Goal: Task Accomplishment & Management: Complete application form

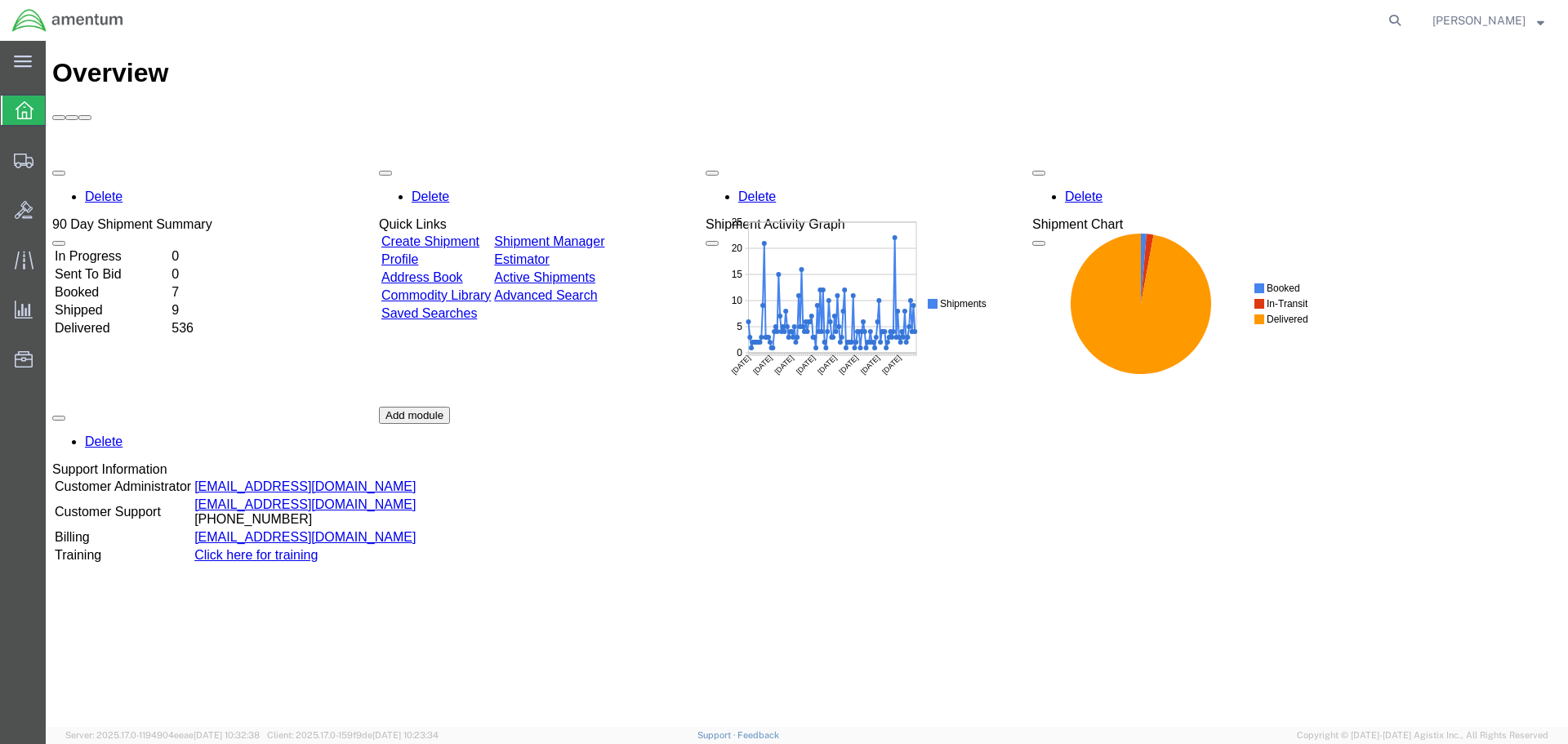
click at [461, 234] on link "Create Shipment" at bounding box center [430, 241] width 98 height 14
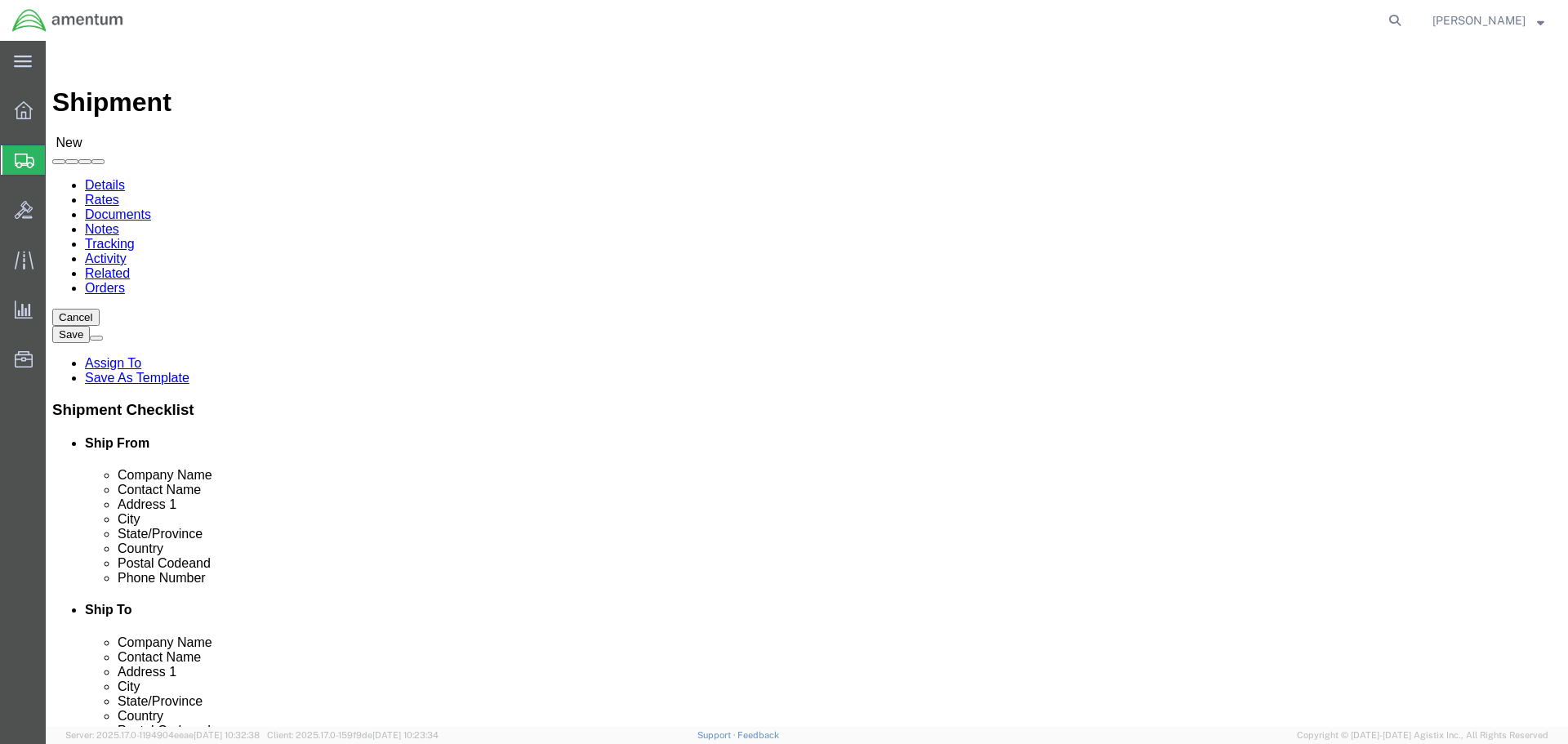
select select
select select "MYPROFILE"
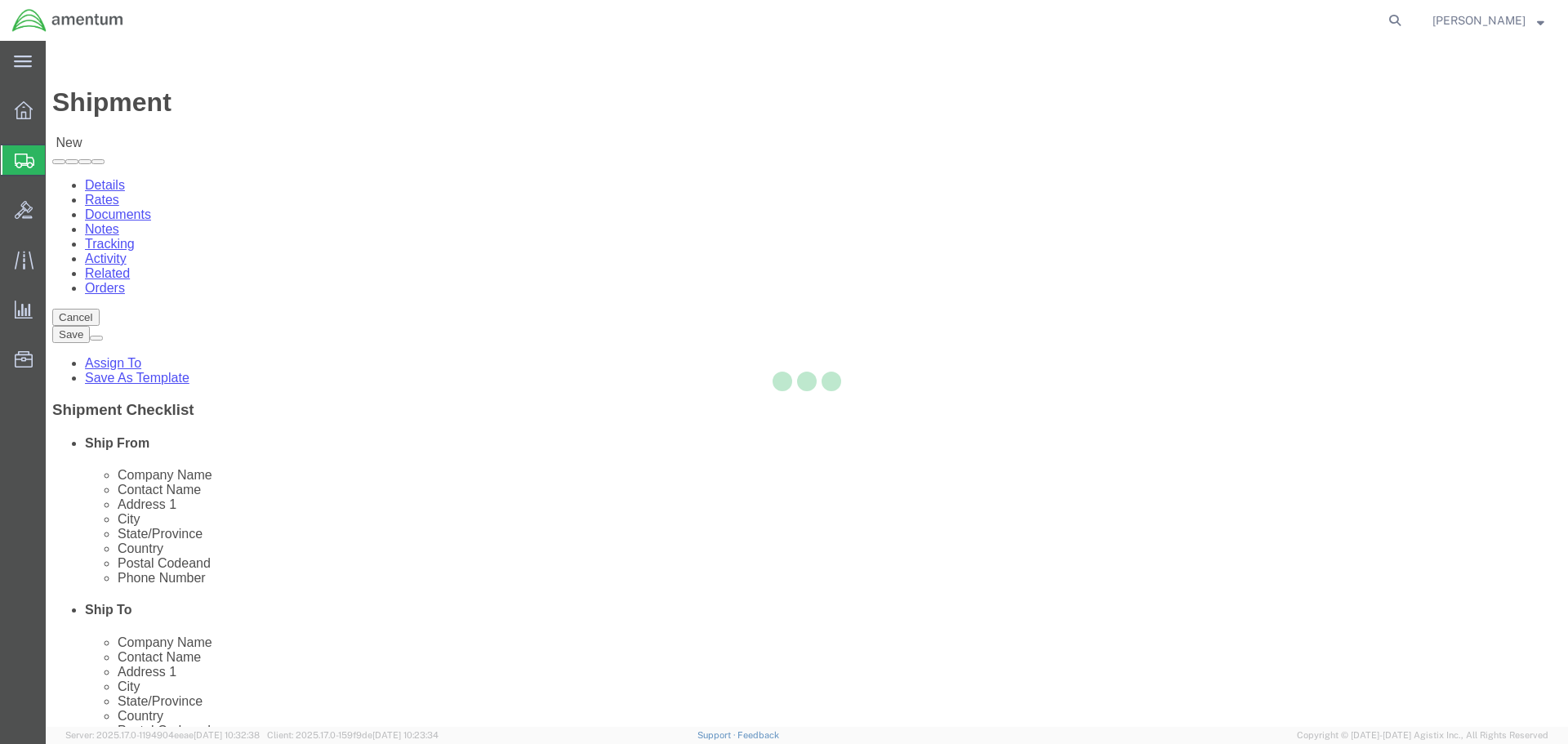
type input "Amentum Services, Inc."
type input "[PERSON_NAME]"
type input "4640 Subchaser Ct"
type input "Building 200"
type input "[GEOGRAPHIC_DATA]"
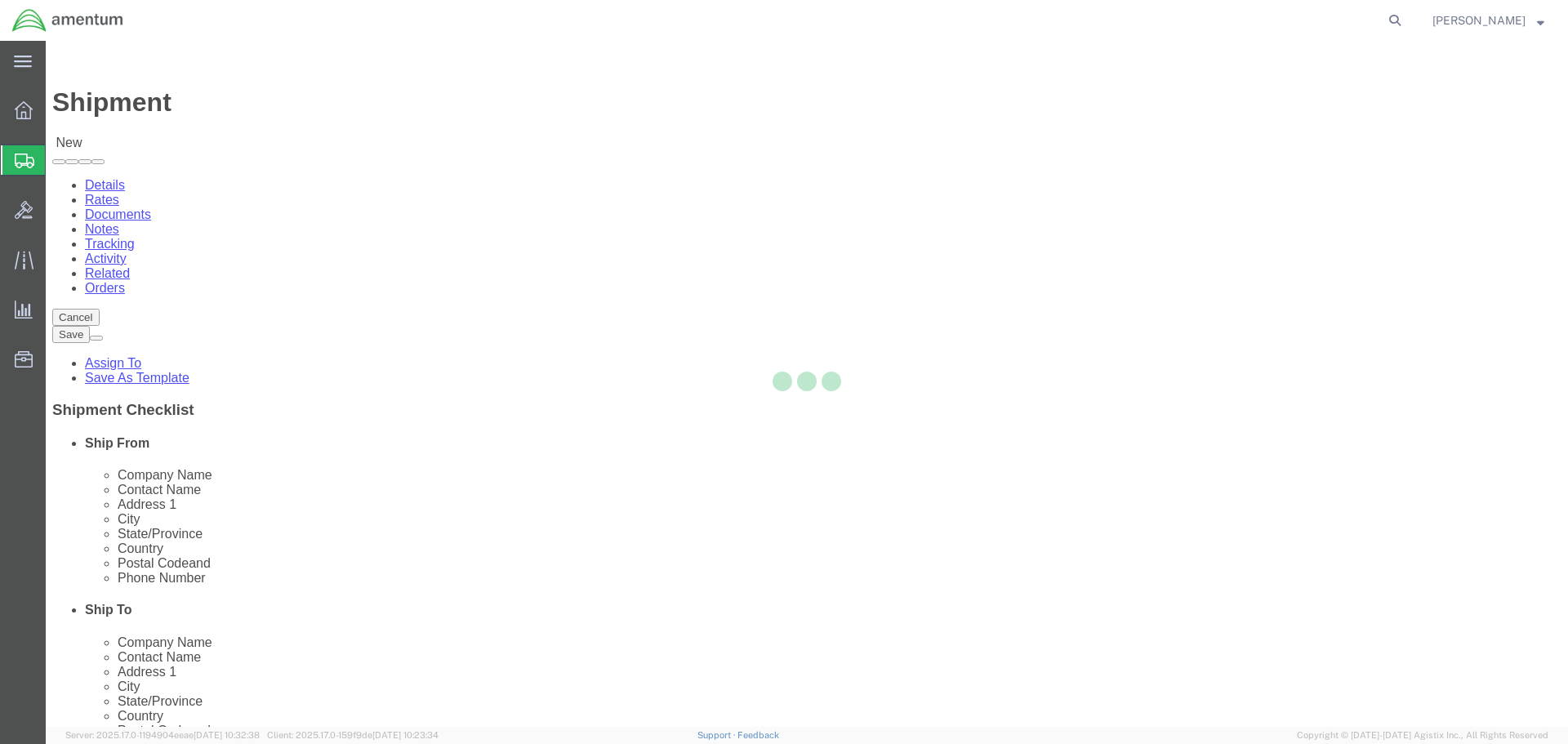
type input "32244"
type input "[PHONE_NUMBER]"
type input "309"
type input "[PERSON_NAME][EMAIL_ADDRESS][PERSON_NAME][DOMAIN_NAME]"
checkbox input "true"
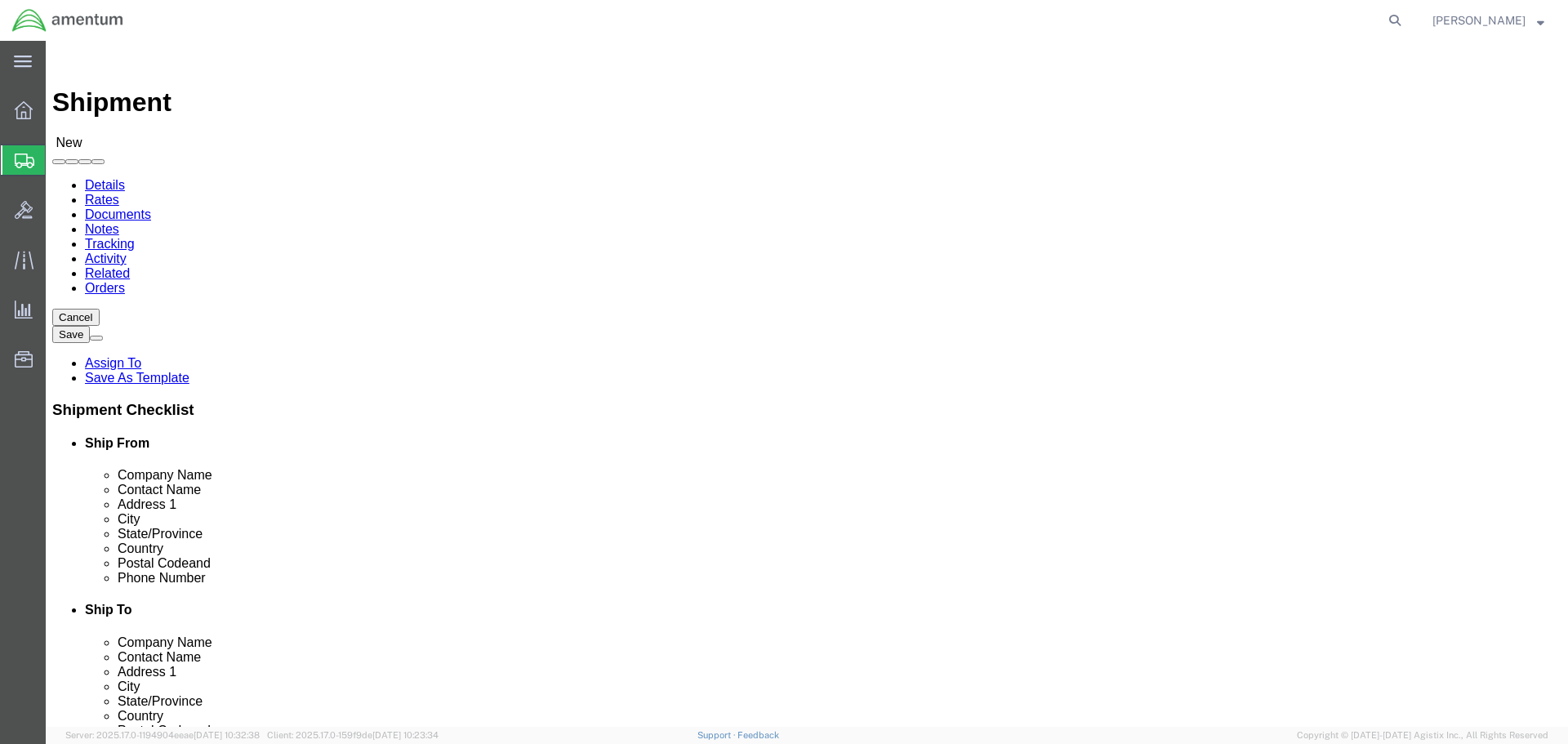
select select "FL"
type input "mca"
select select "49941"
type input "Amentum Services, Inc"
type input "[PERSON_NAME]"
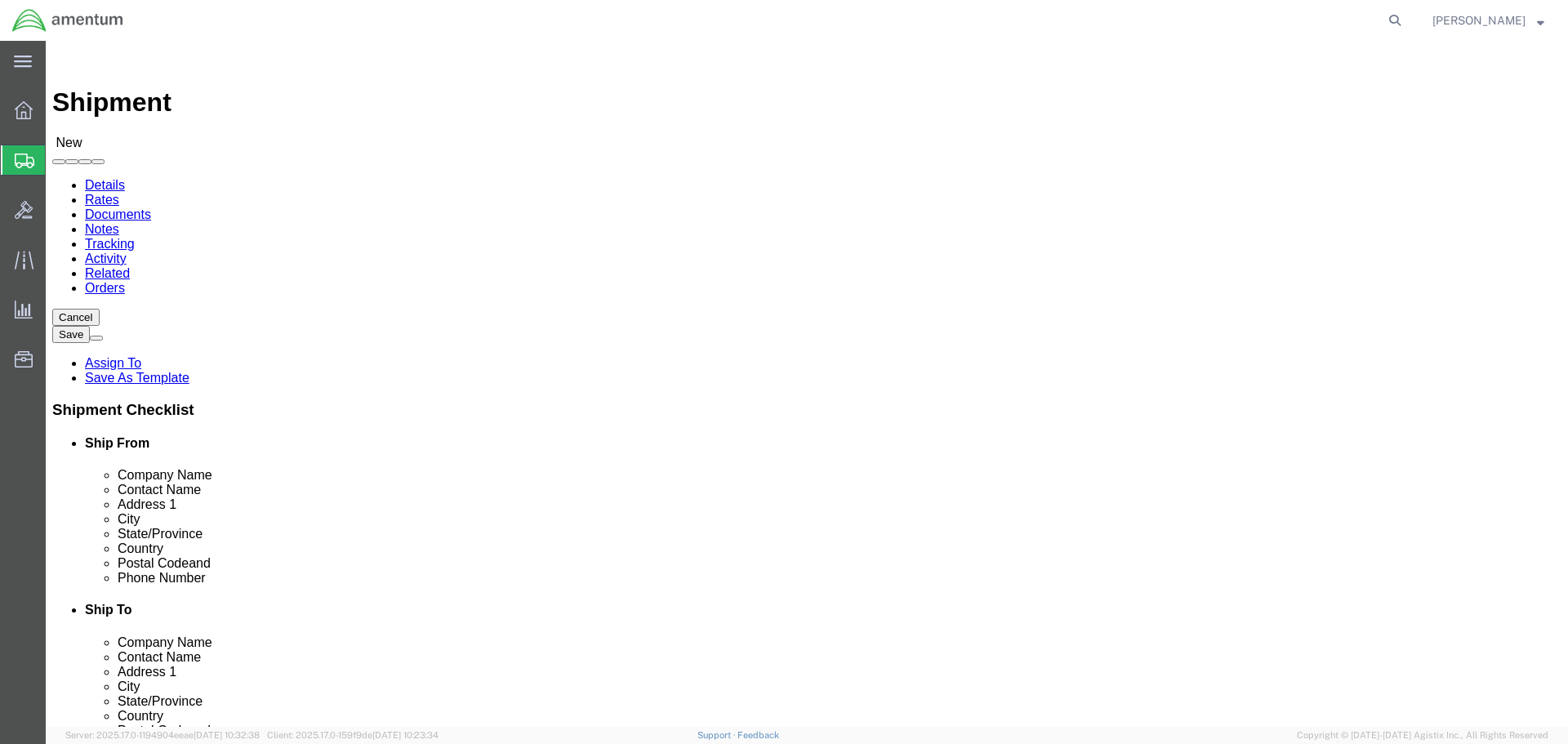
type input "[STREET_ADDRESS]"
type input "32C"
type input "McAllen"
type input "78503"
type input "[PHONE_NUMBER]"
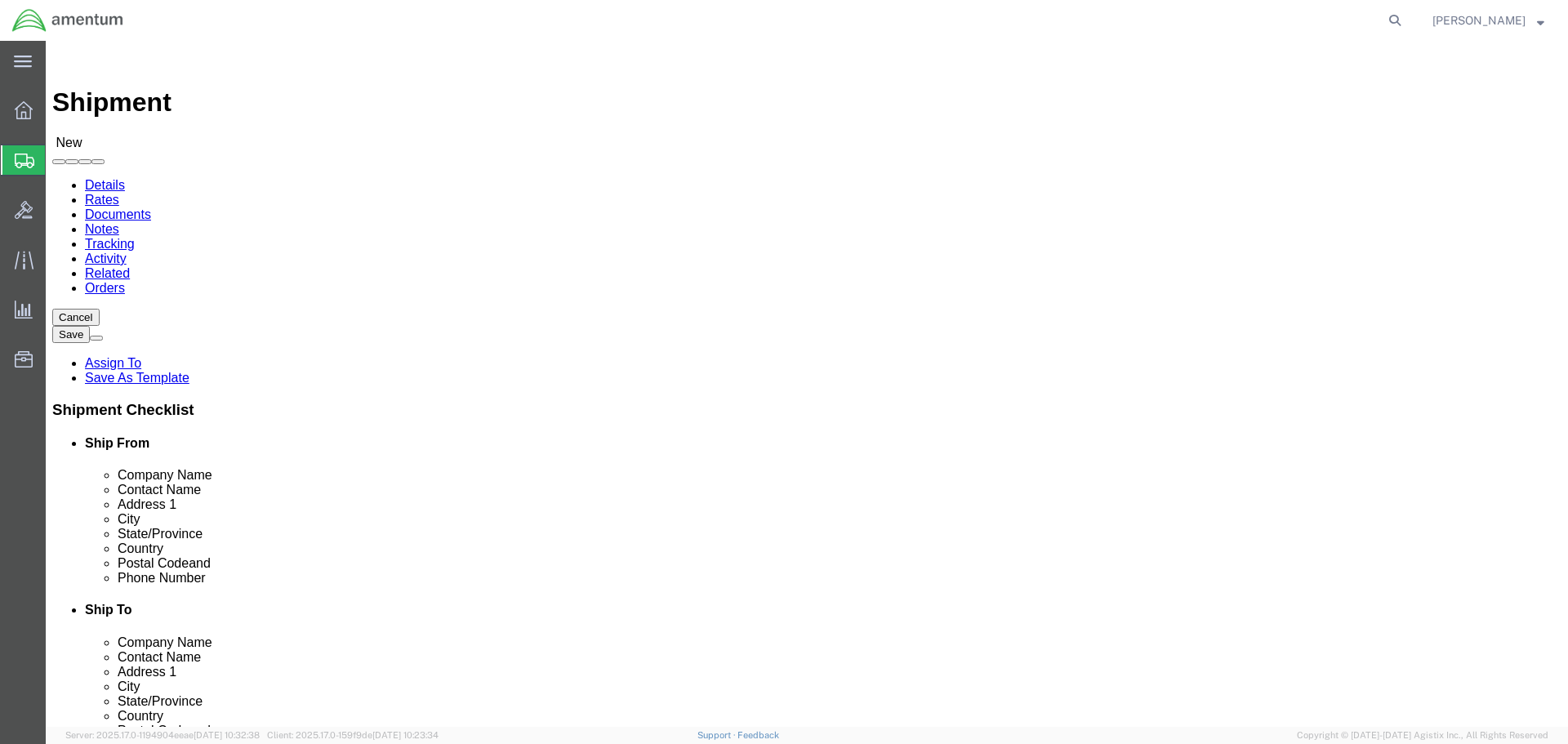
type input "[PERSON_NAME][EMAIL_ADDRESS][PERSON_NAME][DOMAIN_NAME]"
checkbox input "true"
select select "[GEOGRAPHIC_DATA]"
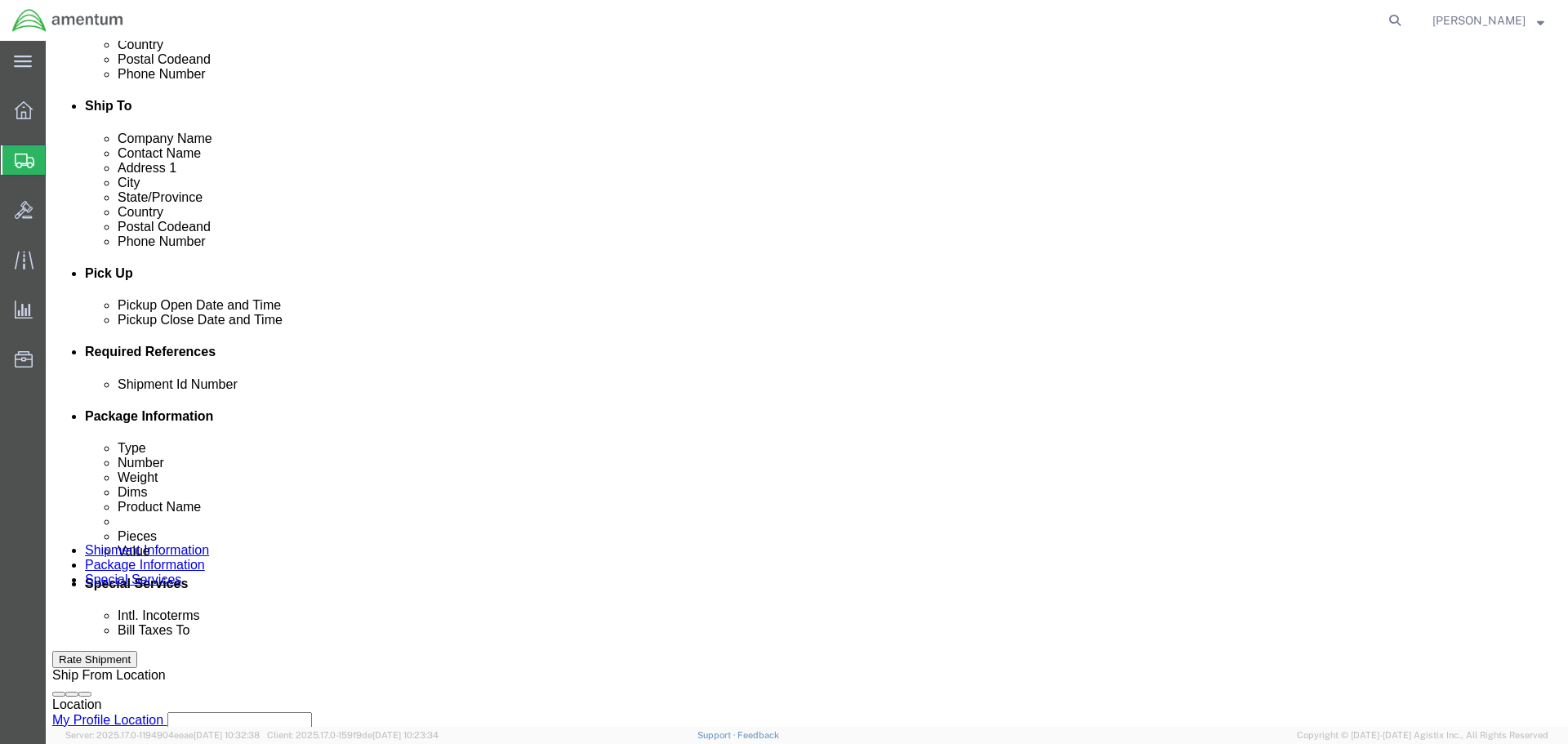
scroll to position [572, 0]
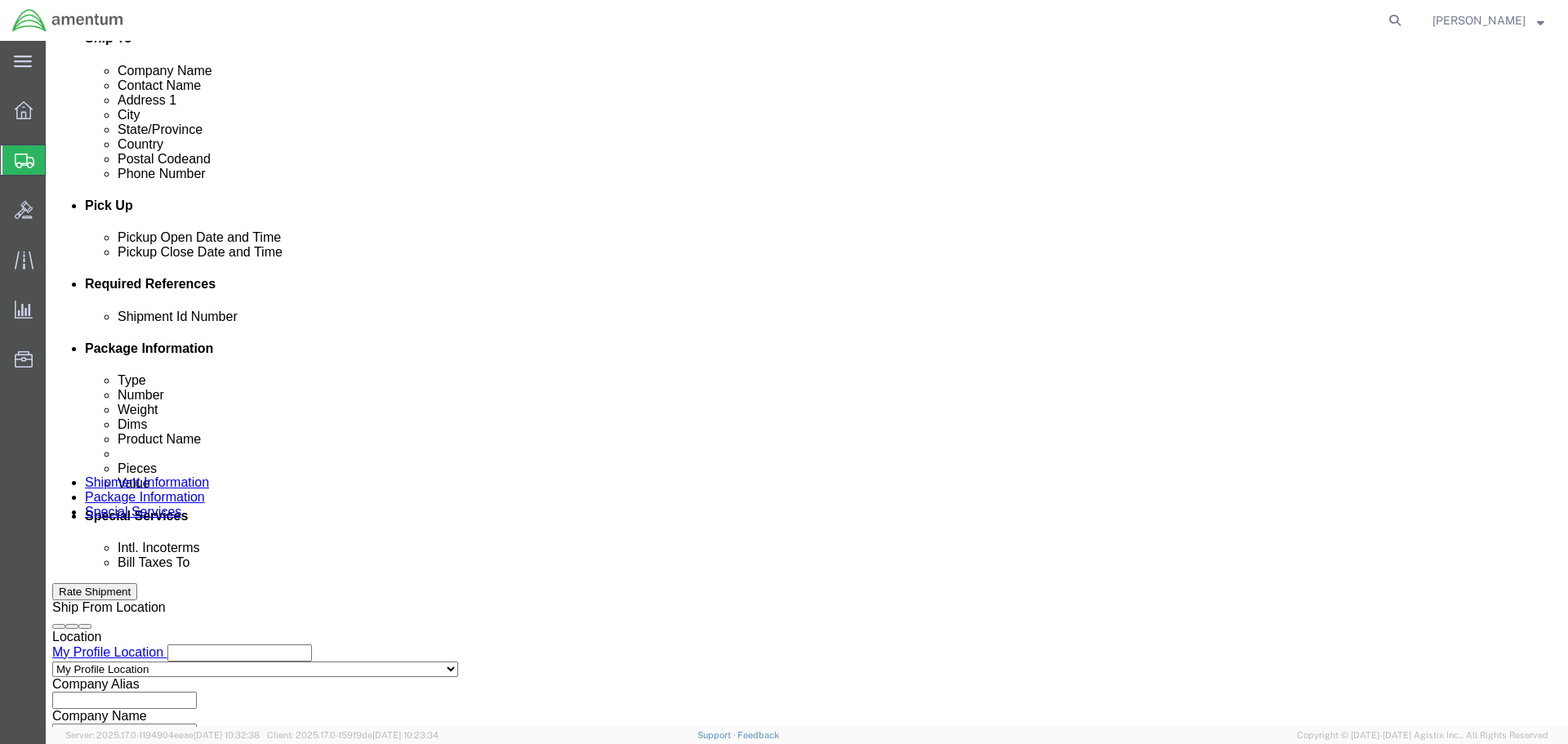
click input "text"
type input "m"
type input "MAP TO MCA"
click button "Add reference"
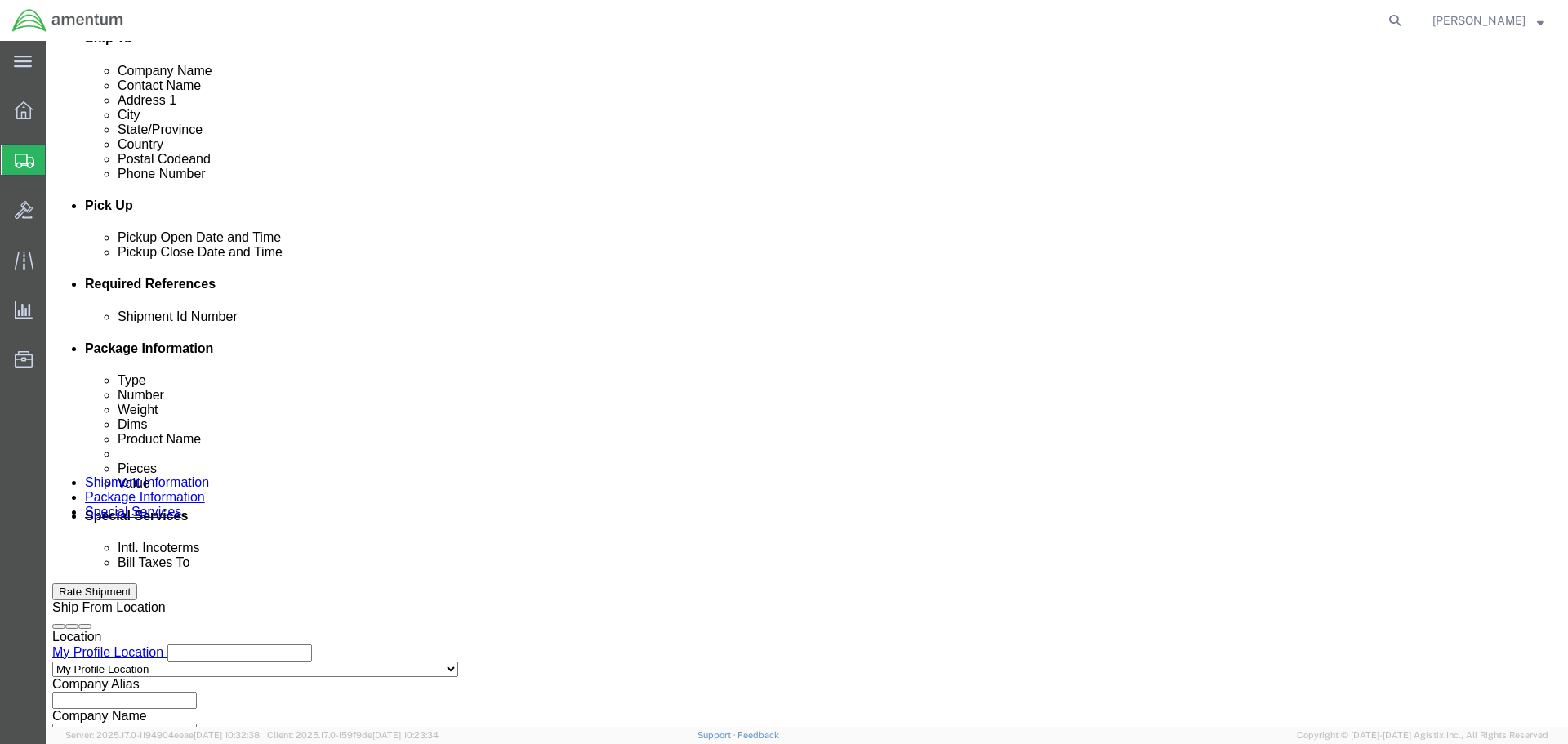
click button "Add reference"
click select "Select Account Type Activity ID Airline Appointment Number ASN Batch Request # …"
select select "PROJNUM"
click select "Select Account Type Activity ID Airline Appointment Number ASN Batch Request # …"
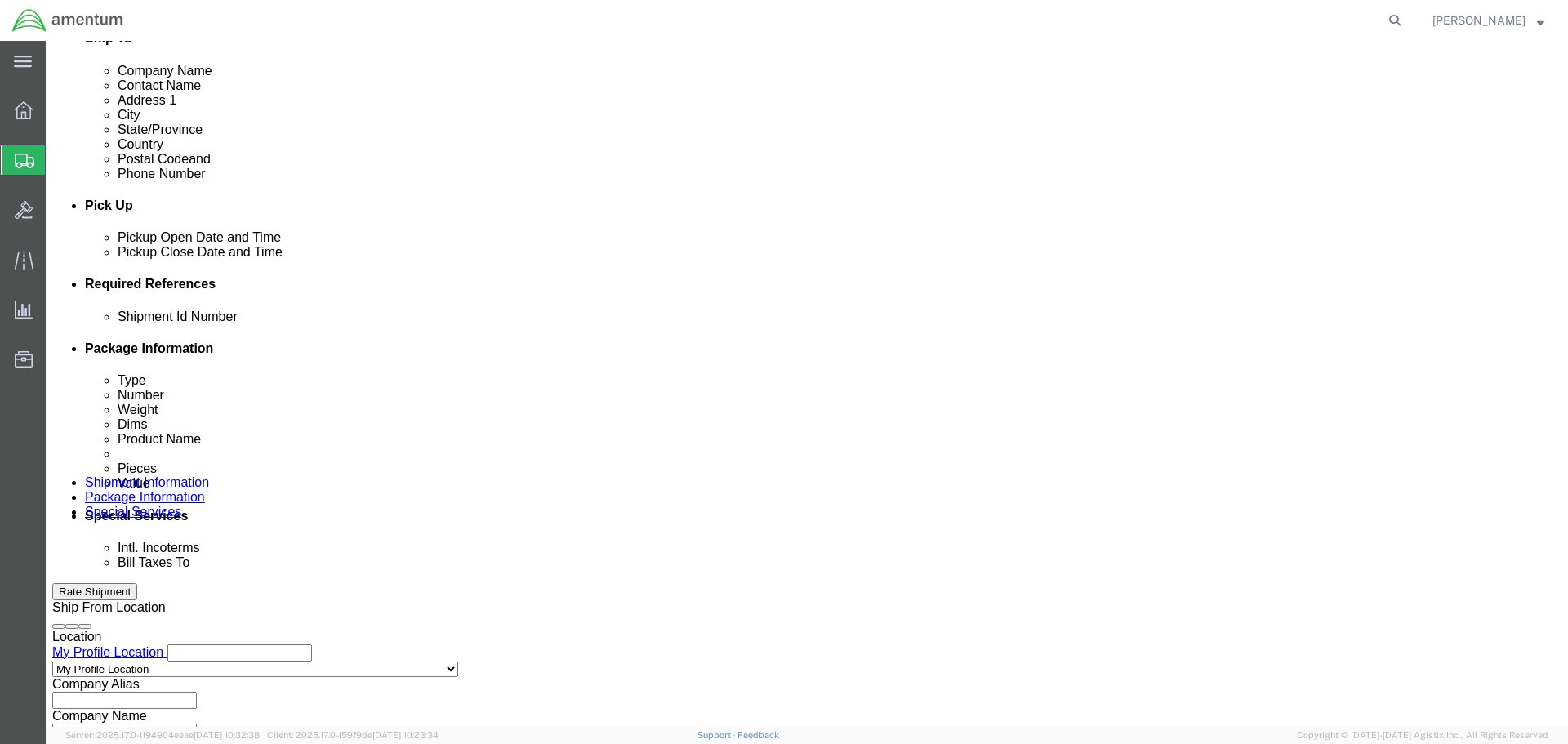
type input "6118.03.03.2219.000.SER.0000"
select select "DEPT"
type input "CBP"
select select "CUSTREF"
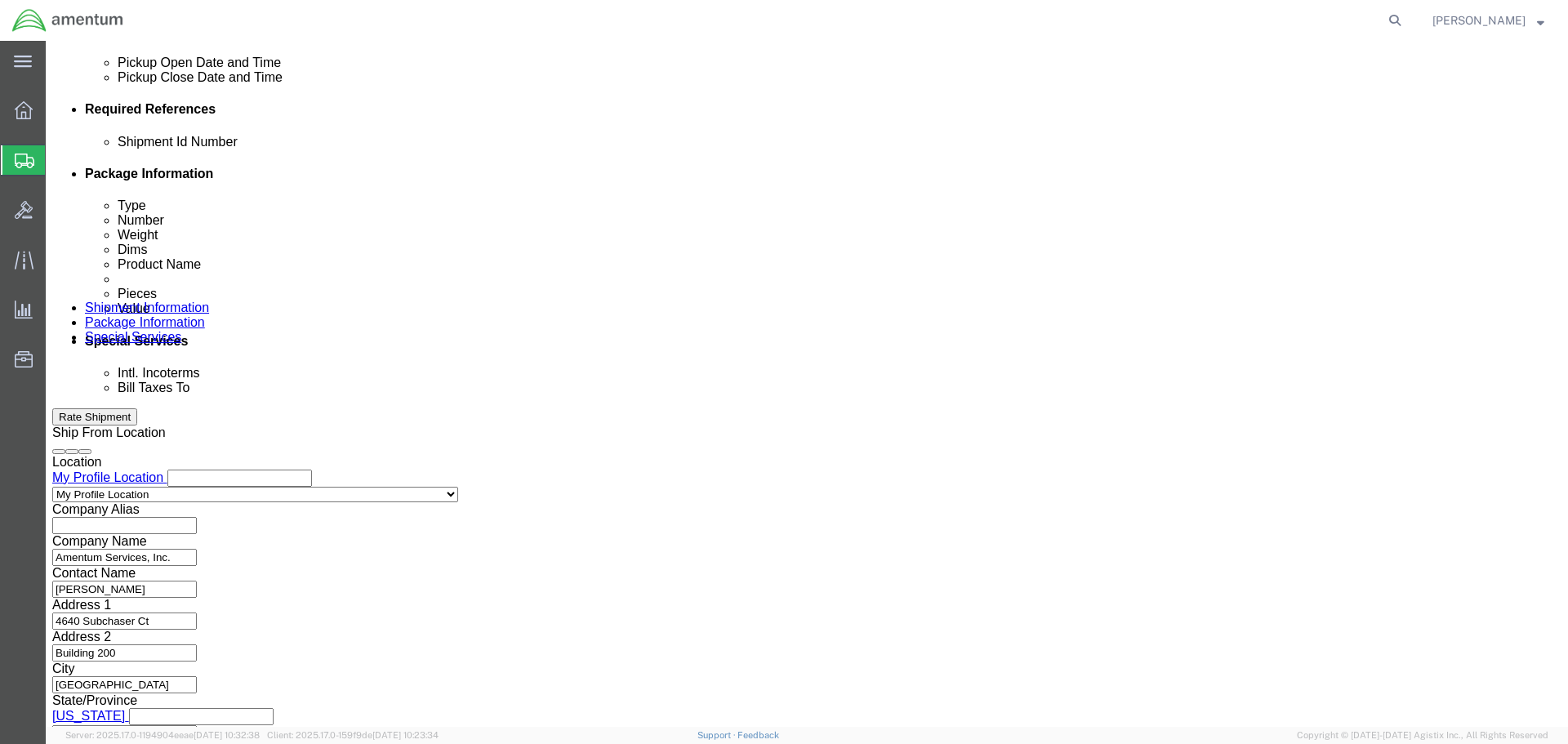
scroll to position [747, 0]
type input "0812E1R363"
click button "Continue"
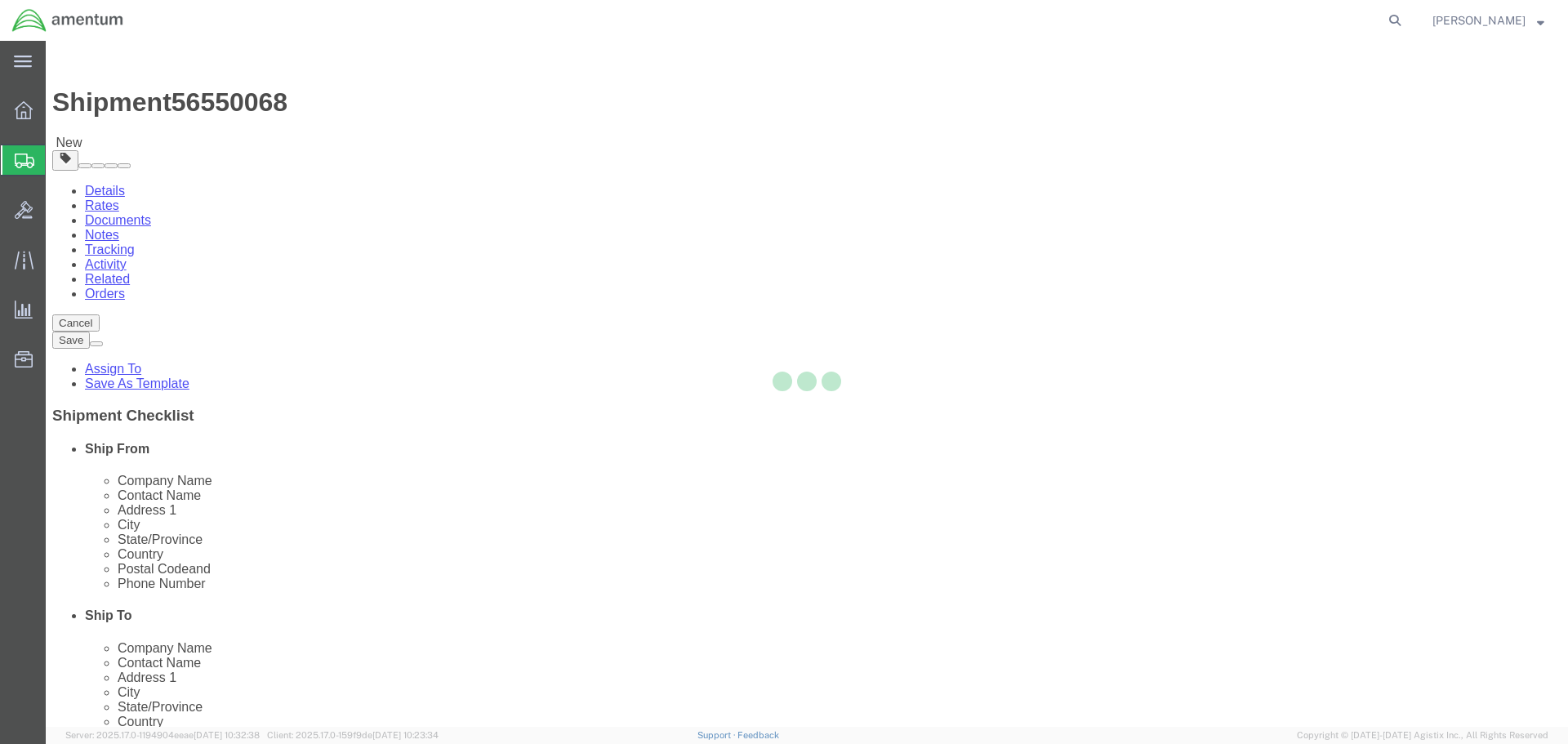
select select "CBOX"
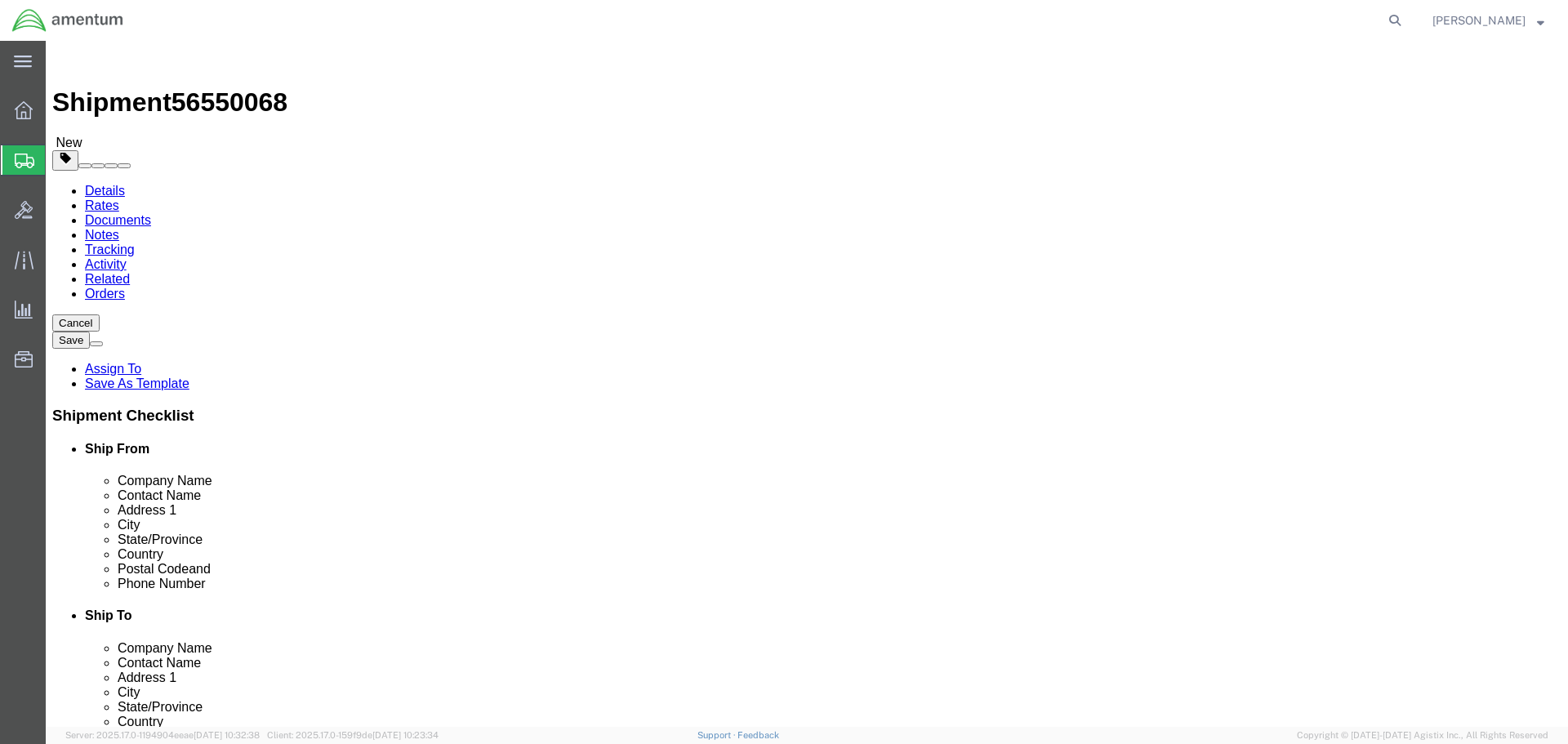
click input "text"
type input "15"
type input "9"
type input "8"
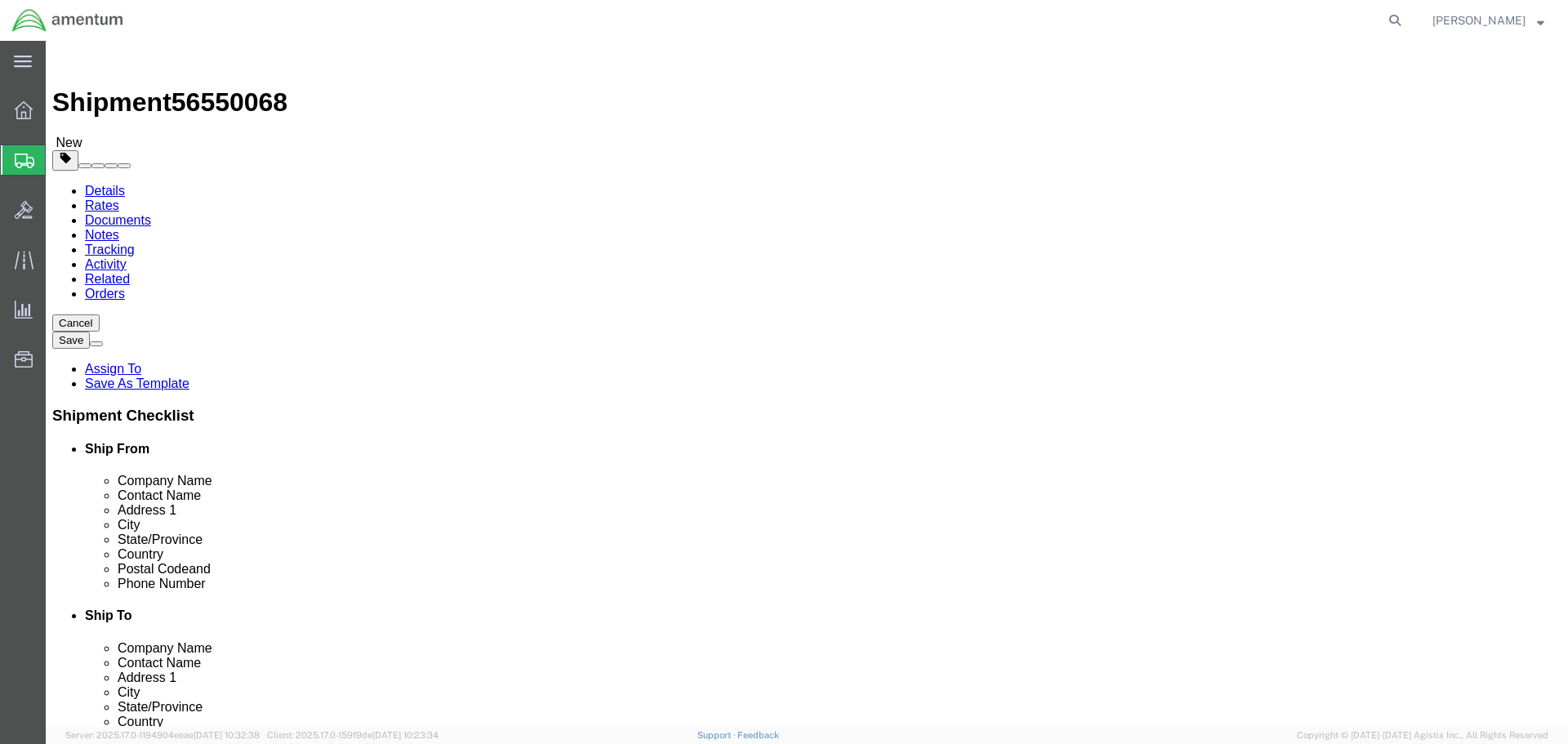
click link "Add Content"
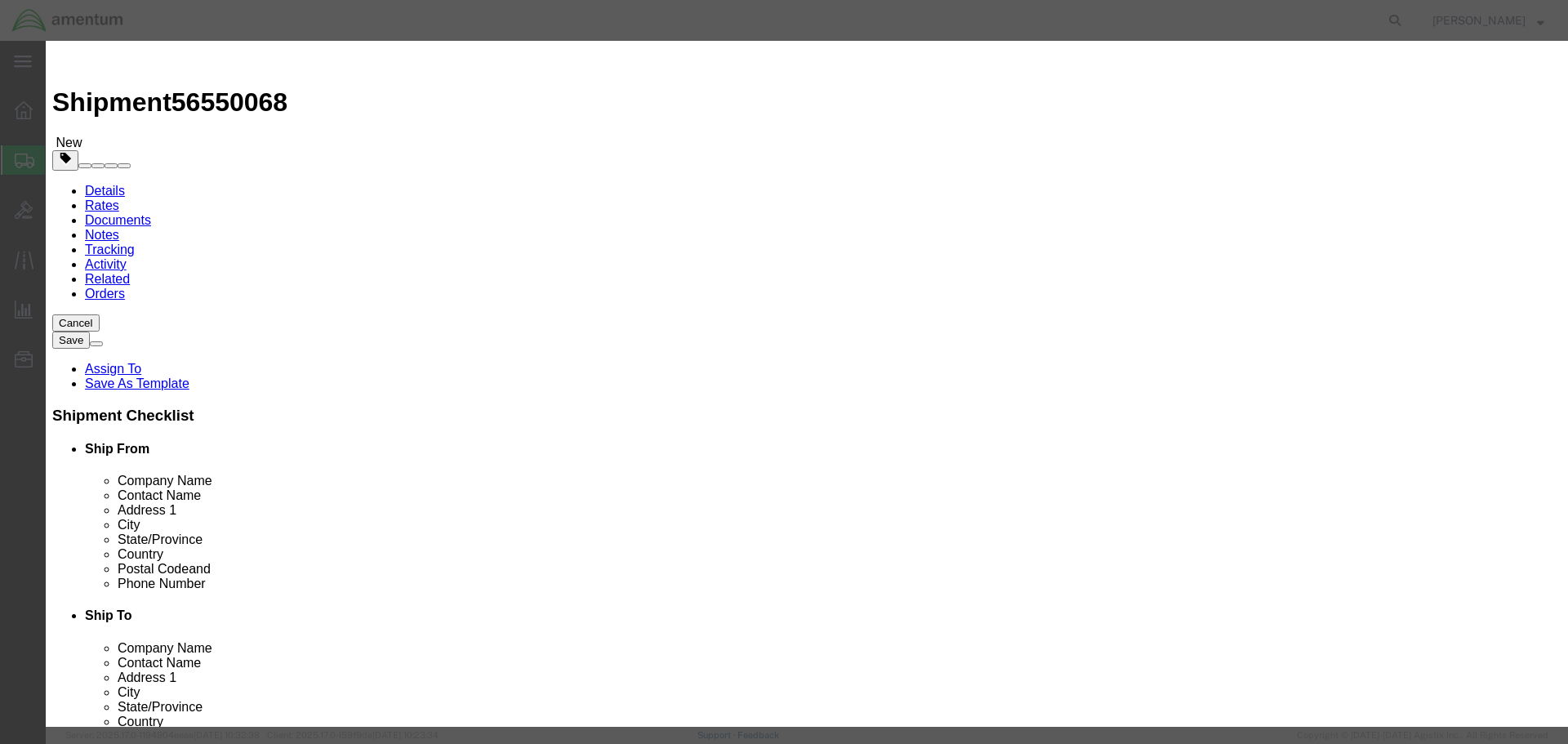
click input "text"
type input "AMS7102"
type input "1"
type input "25000"
click input "text"
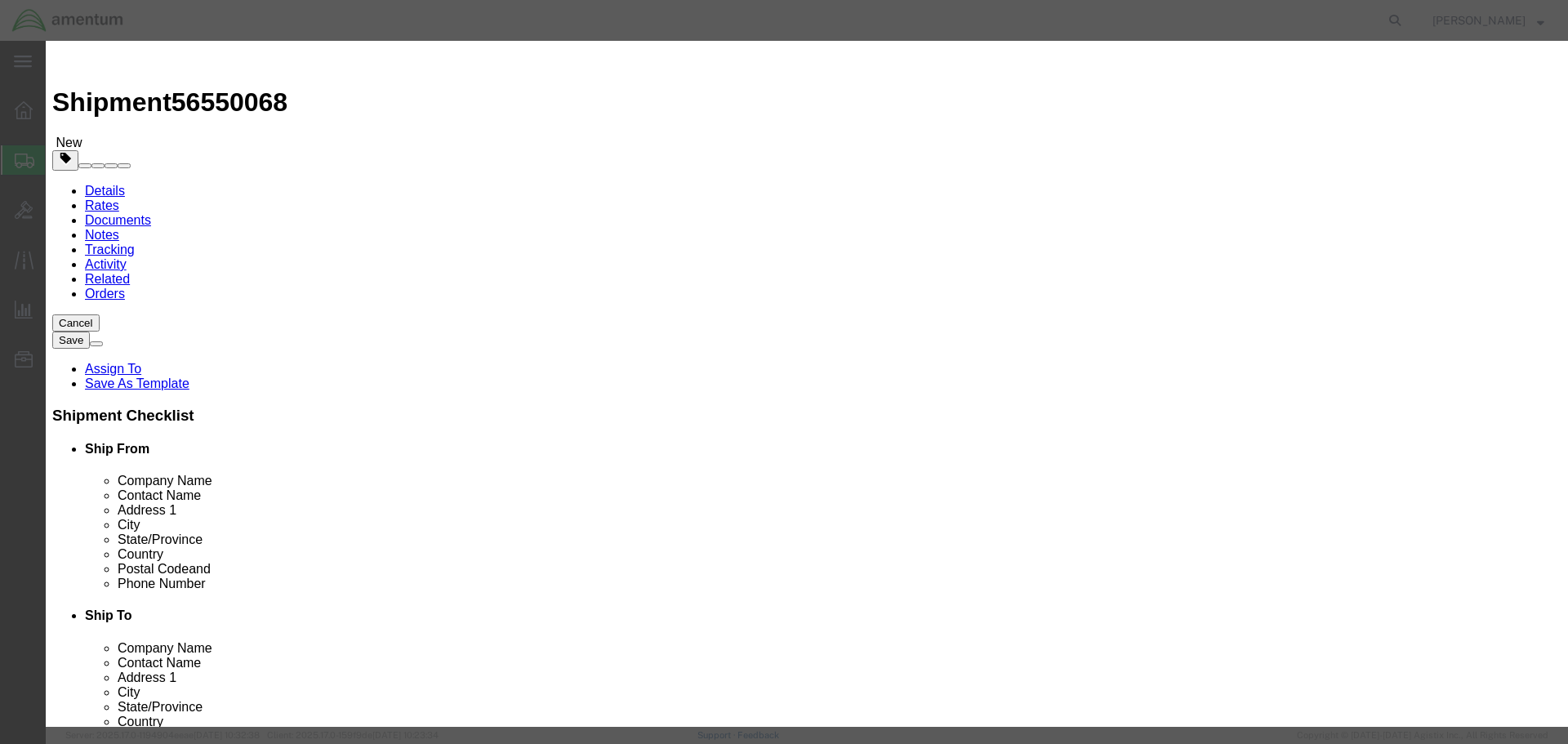
type input "0812E1R363"
click button "Save & Close"
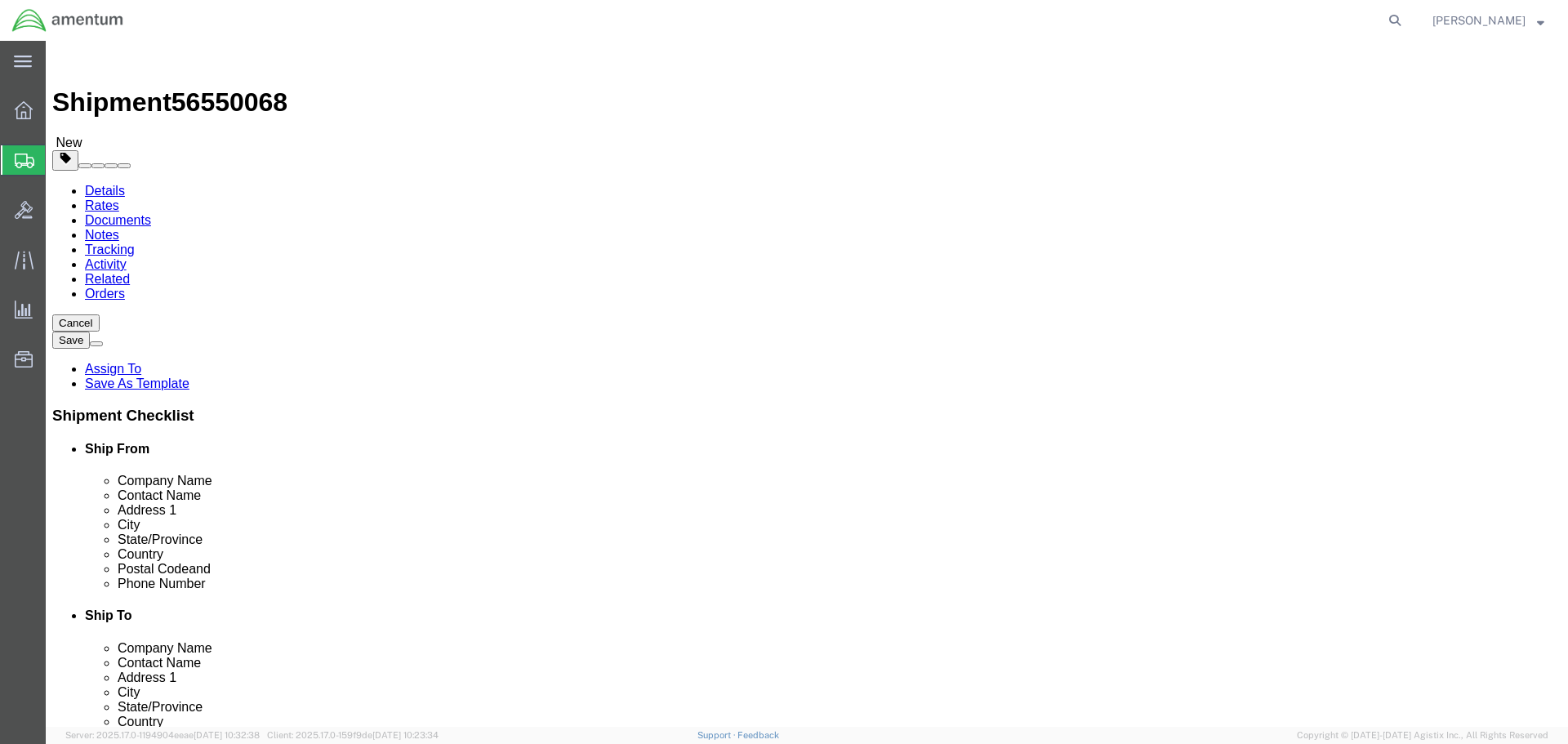
click button "Continue"
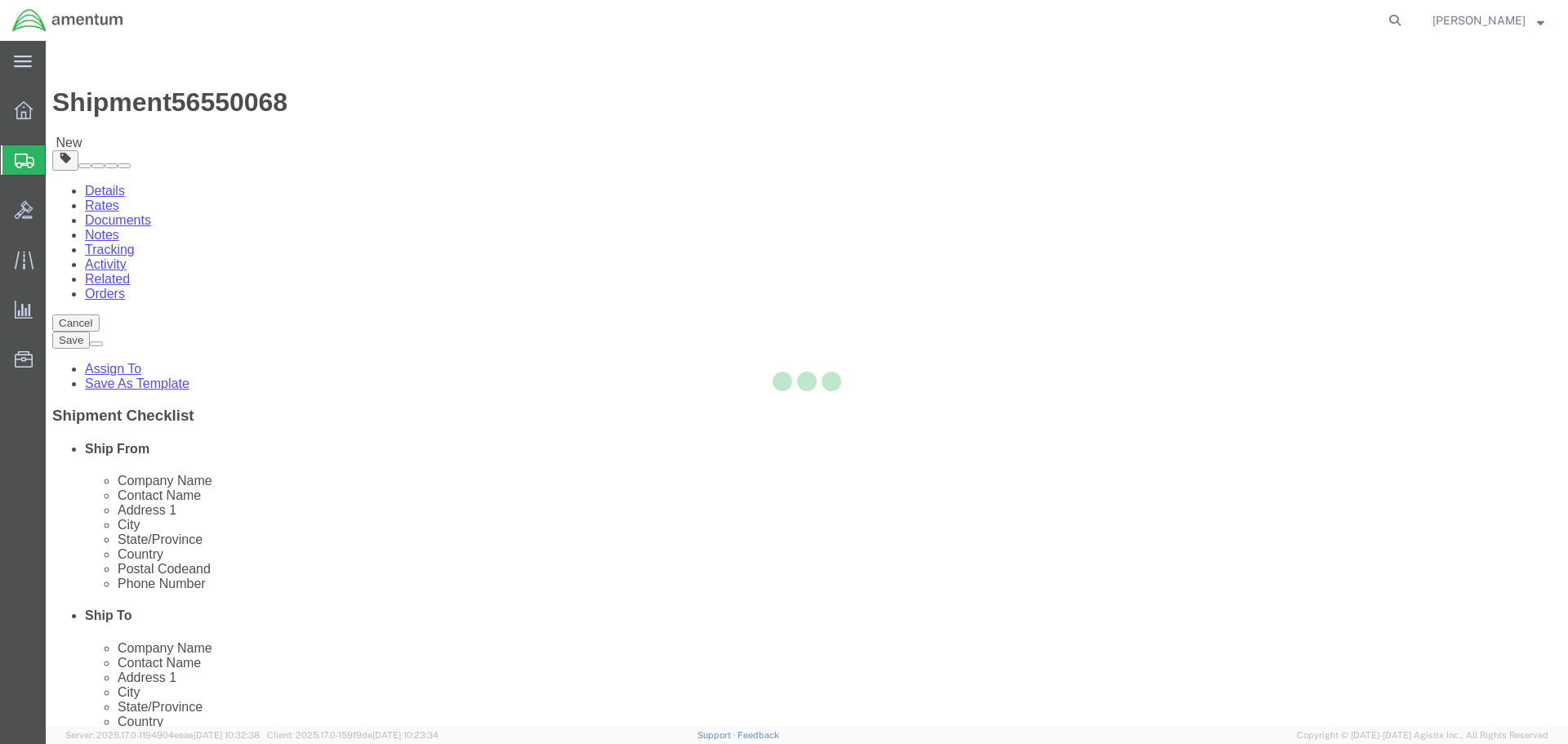
select select
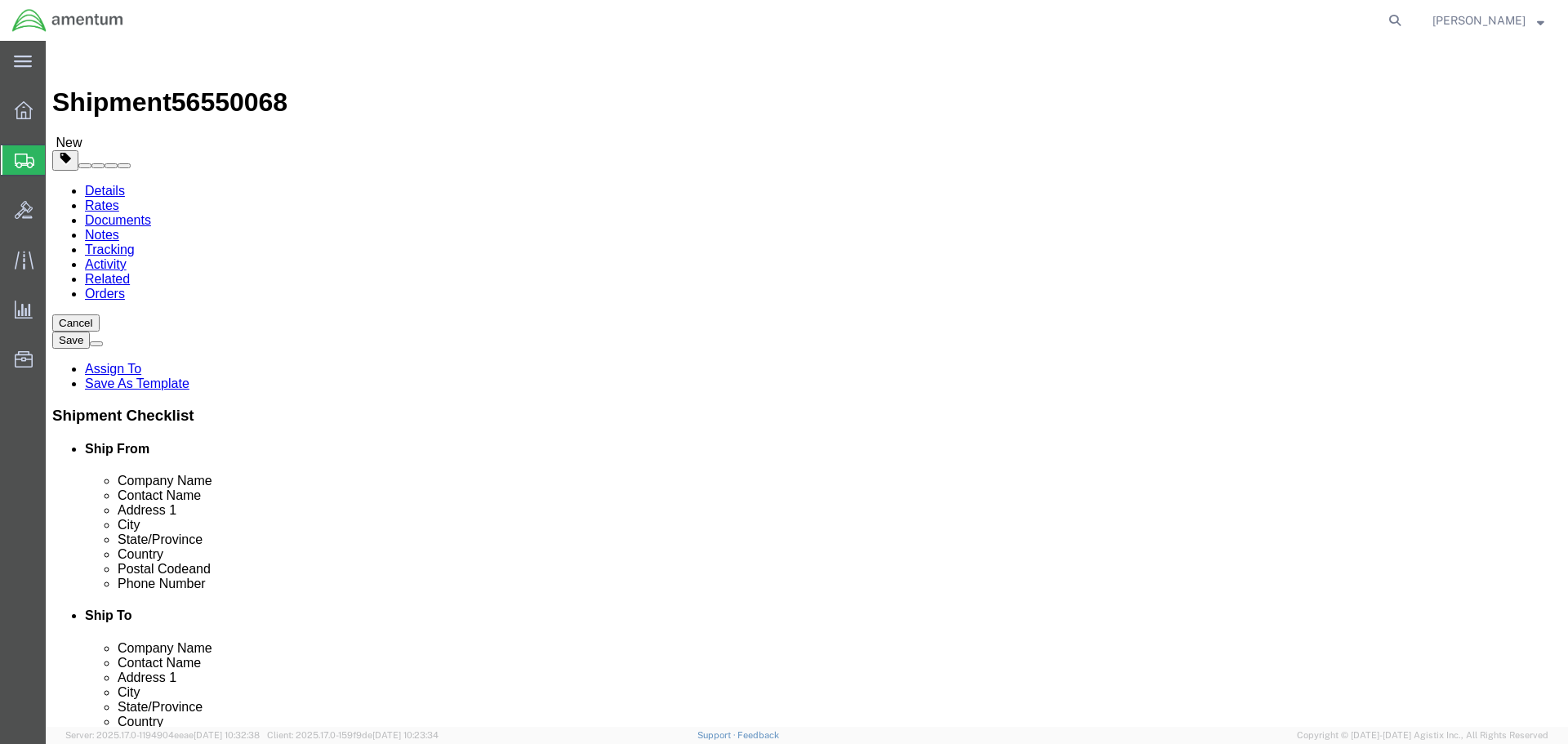
click button "Rate Shipment"
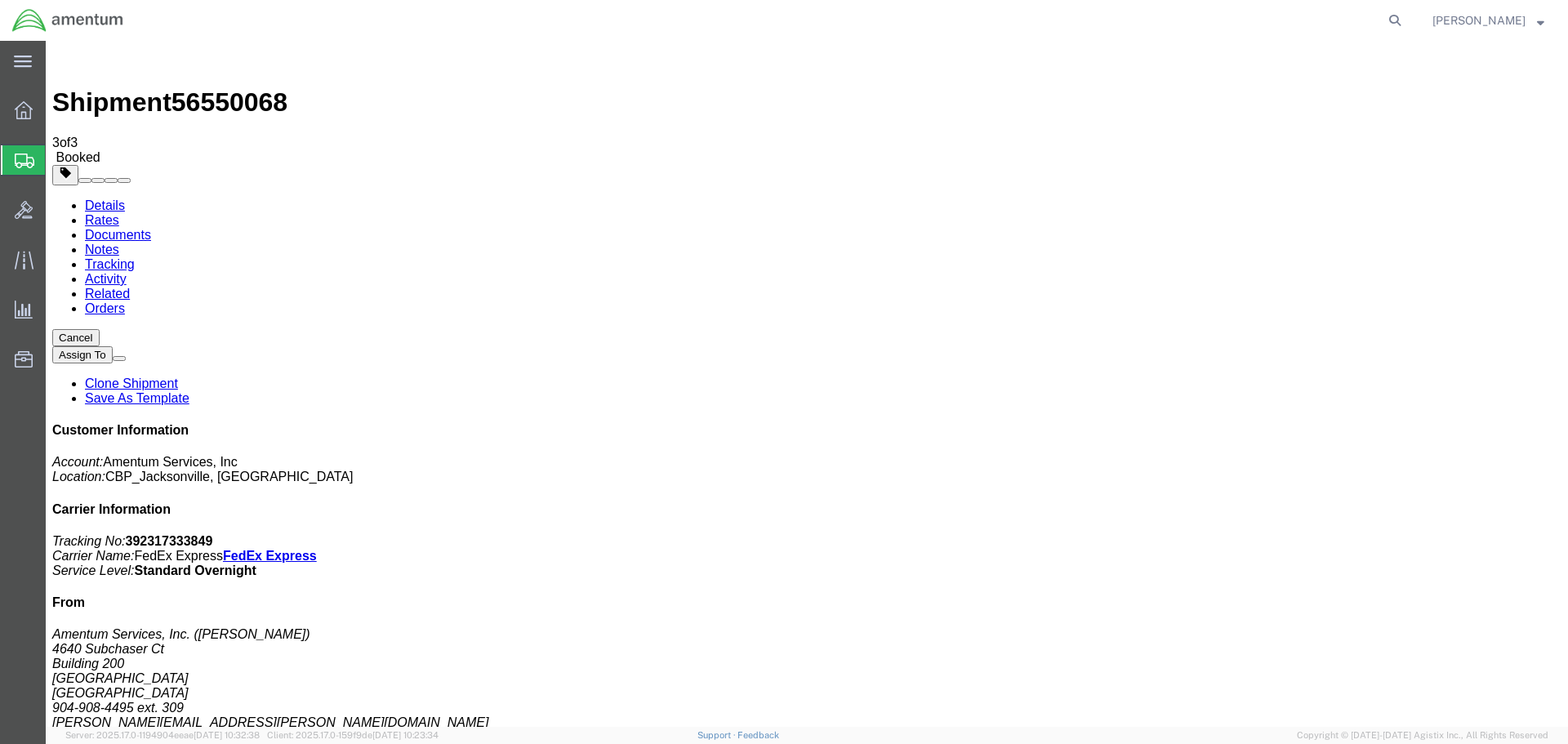
checkbox input "true"
click at [213, 534] on b "392317333849" at bounding box center [169, 541] width 87 height 14
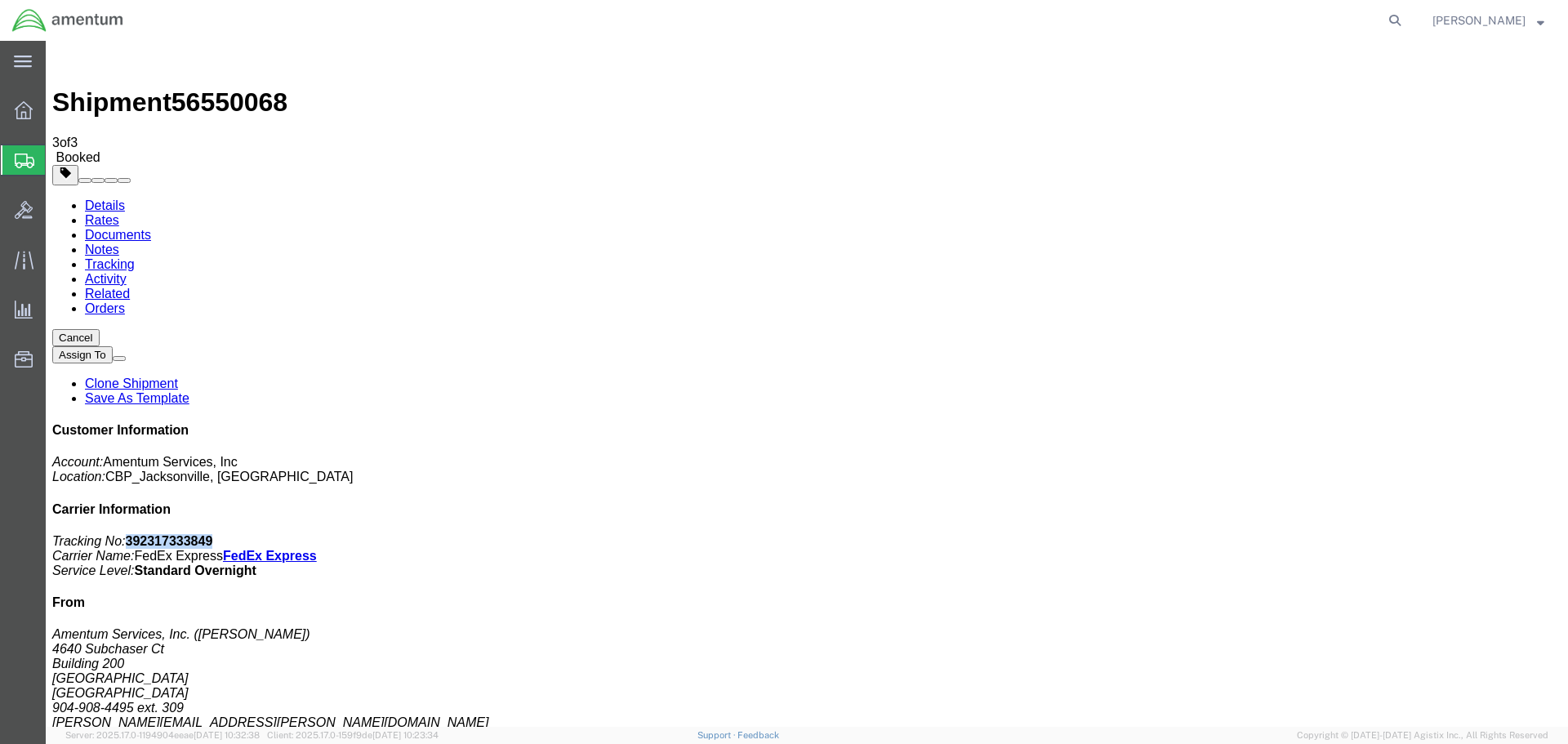
copy b "392317333849"
